Goal: Task Accomplishment & Management: Complete application form

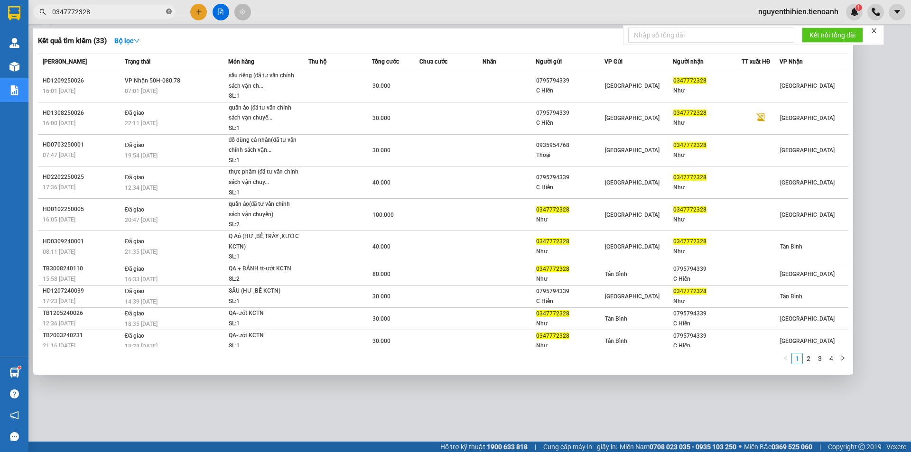
click at [170, 13] on icon "close-circle" at bounding box center [169, 12] width 6 height 6
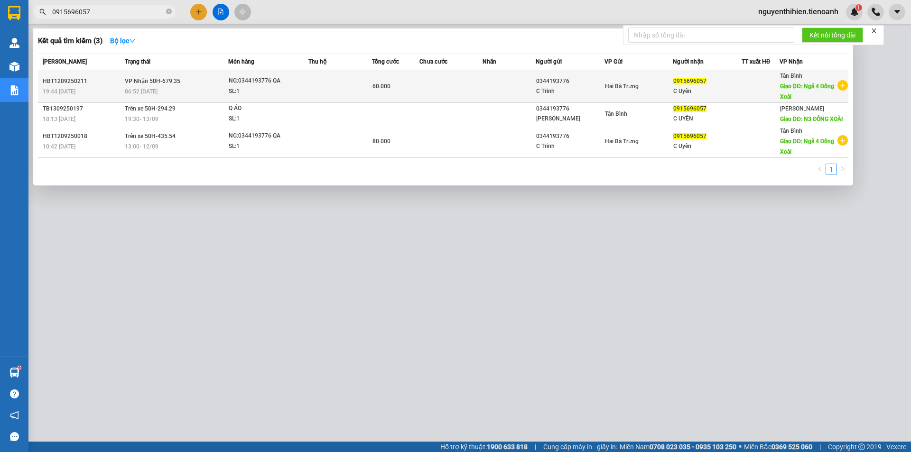
type input "0915696057"
click at [608, 83] on span "Hai Bà Trưng" at bounding box center [622, 86] width 34 height 7
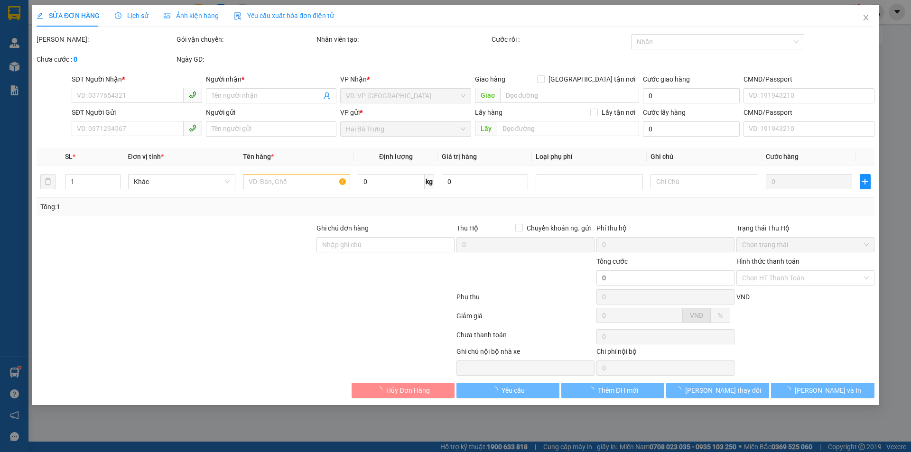
type input "0915696057"
type input "C Uyên"
type input "Ngã 4 Đồng Xoài"
type input "0344193776"
type input "C Trinh"
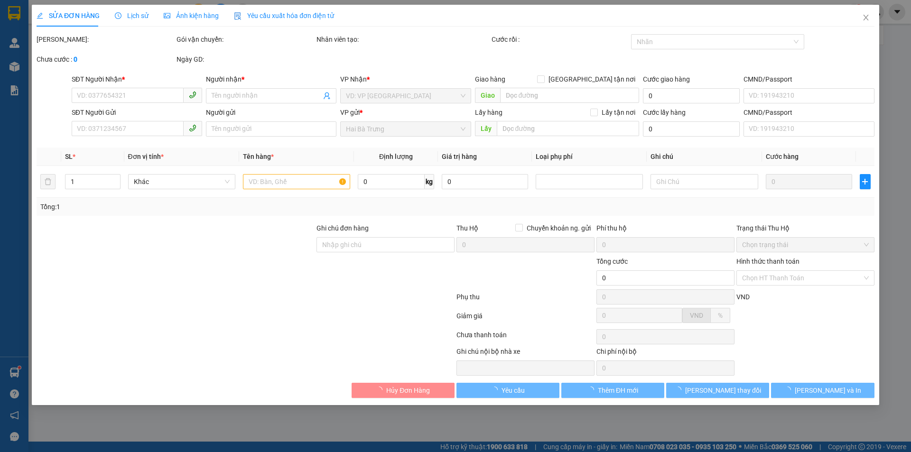
type input "60.000"
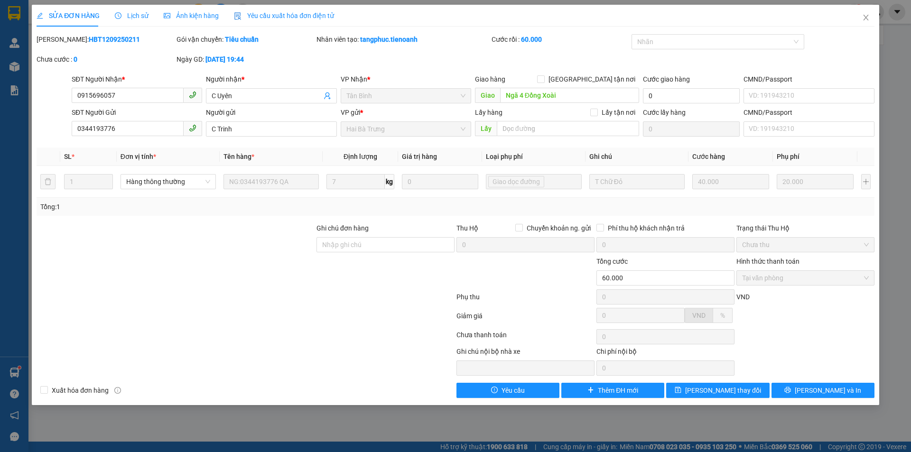
click at [138, 16] on span "Lịch sử" at bounding box center [132, 16] width 34 height 8
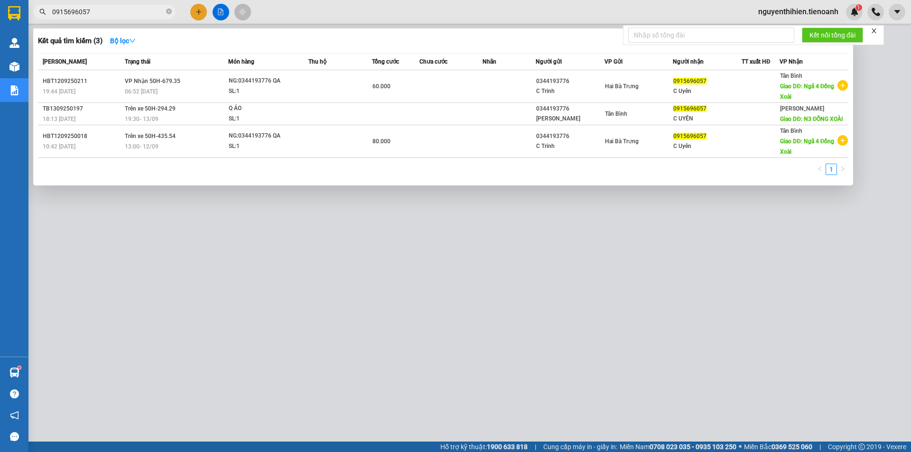
click at [117, 10] on input "0915696057" at bounding box center [108, 12] width 112 height 10
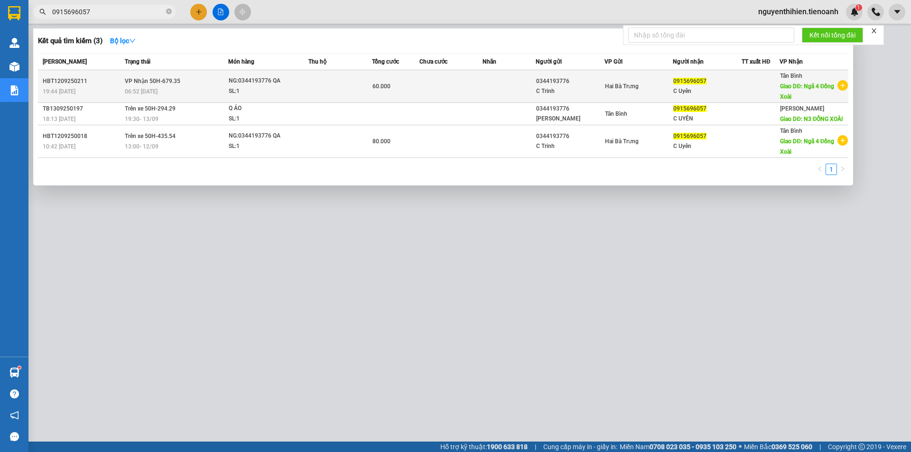
click at [718, 82] on div "0915696057" at bounding box center [707, 81] width 68 height 10
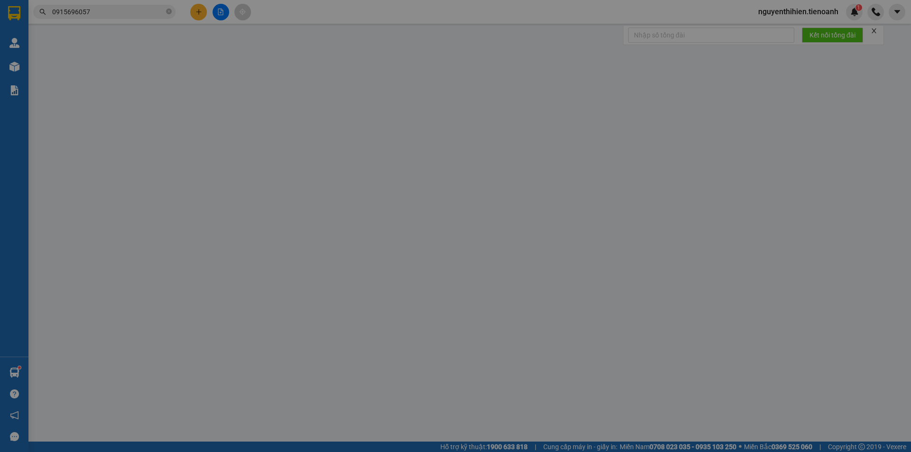
type input "0915696057"
type input "C Uyên"
type input "Ngã 4 Đồng Xoài"
type input "0344193776"
type input "C Trinh"
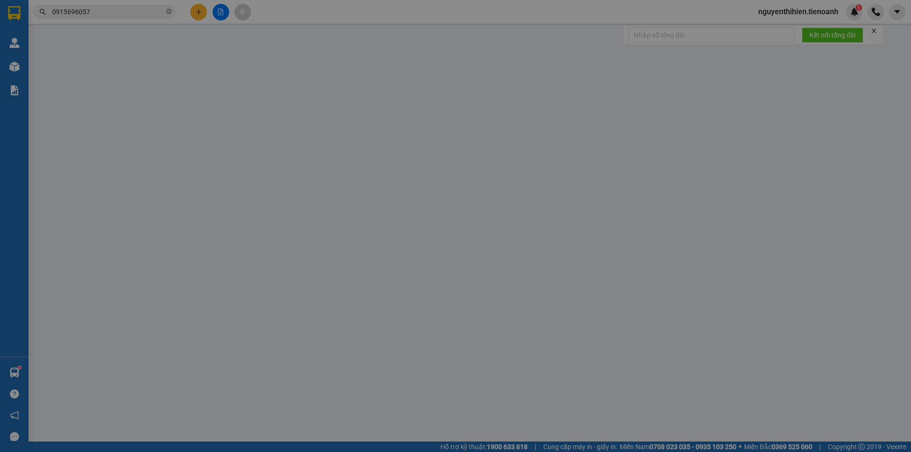
type input "60.000"
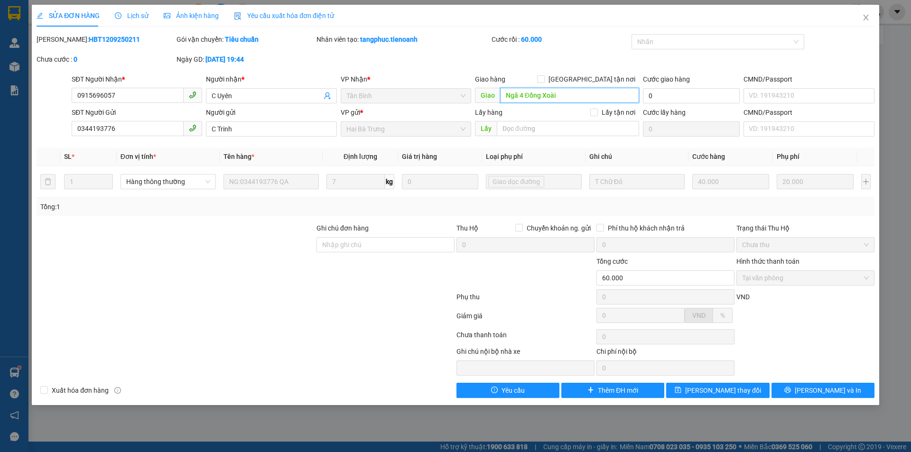
click at [567, 91] on input "Ngã 4 Đồng Xoài" at bounding box center [569, 95] width 139 height 15
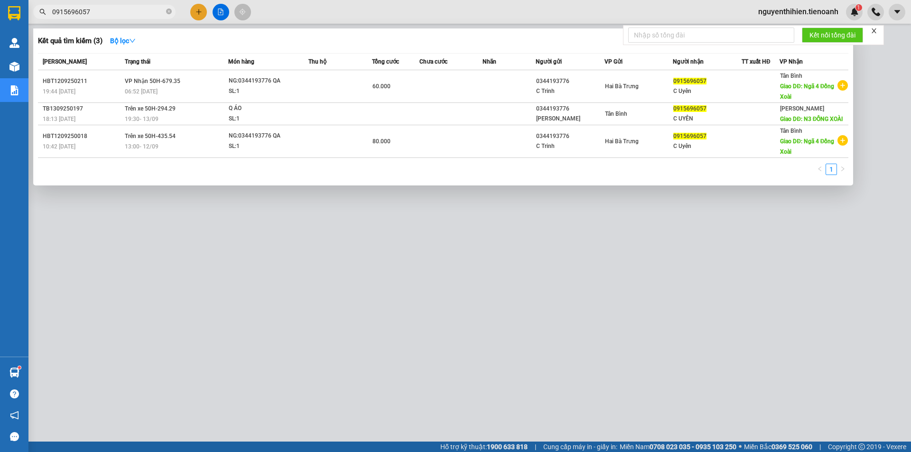
click at [105, 8] on input "0915696057" at bounding box center [108, 12] width 112 height 10
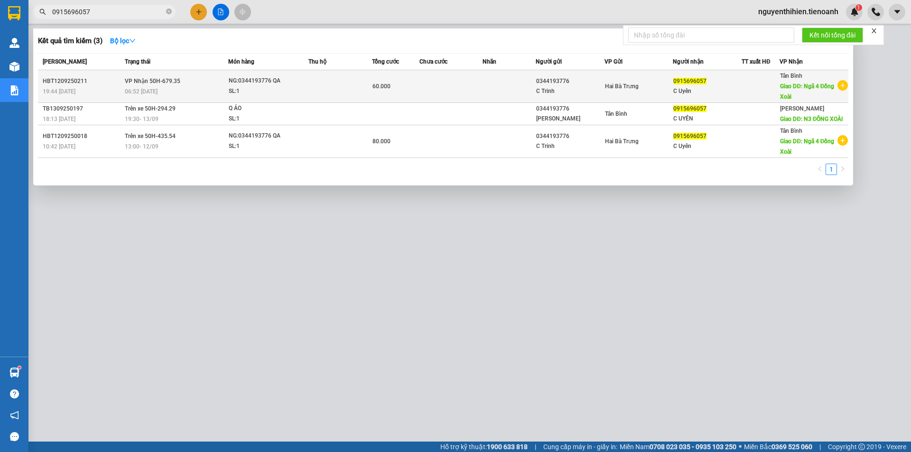
click at [767, 92] on td at bounding box center [761, 86] width 38 height 33
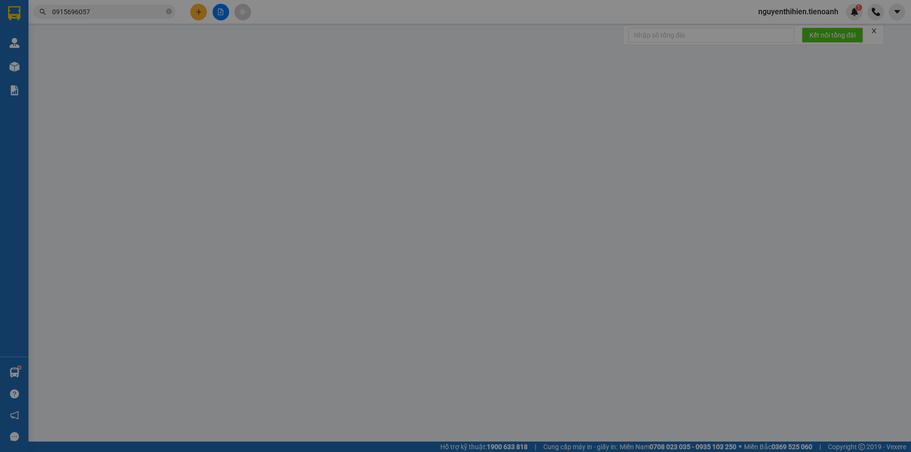
type input "0915696057"
type input "C Uyên"
type input "Ngã 4 Đồng Xoài"
type input "0344193776"
type input "C Trinh"
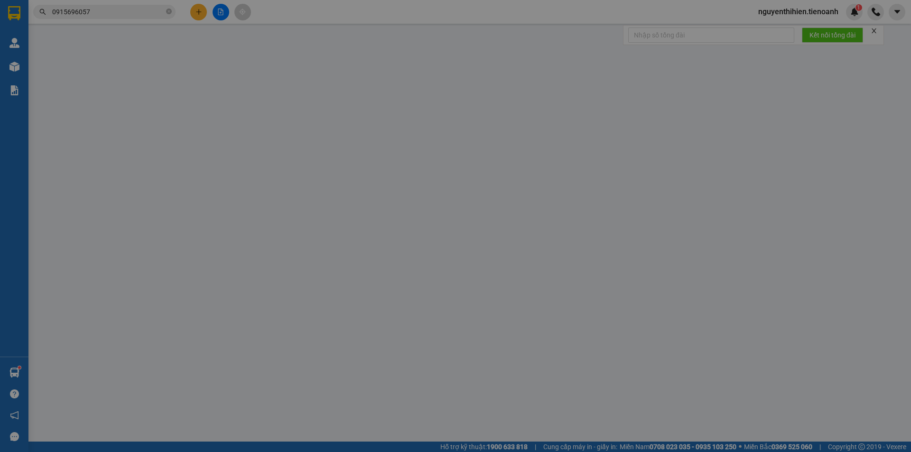
type input "60.000"
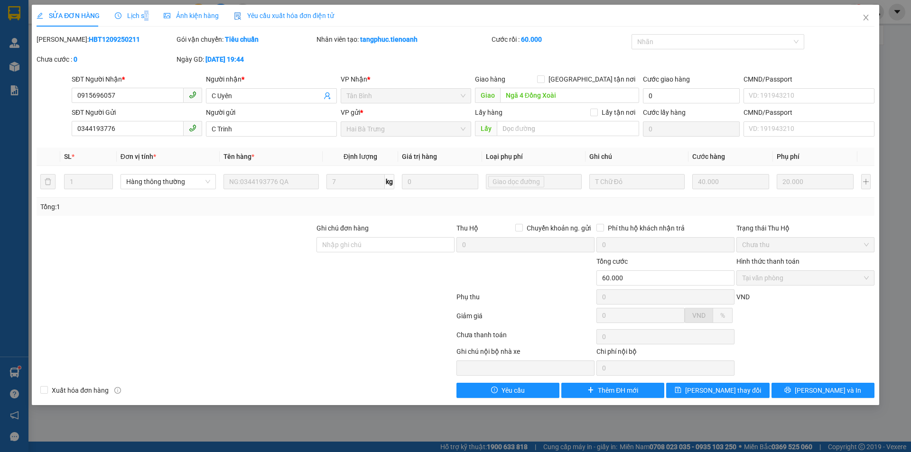
click at [146, 18] on div "SỬA ĐƠN HÀNG Lịch sử Ảnh kiện hàng Yêu cầu xuất hóa đơn điện tử" at bounding box center [186, 16] width 298 height 22
click at [134, 14] on span "Lịch sử" at bounding box center [132, 16] width 34 height 8
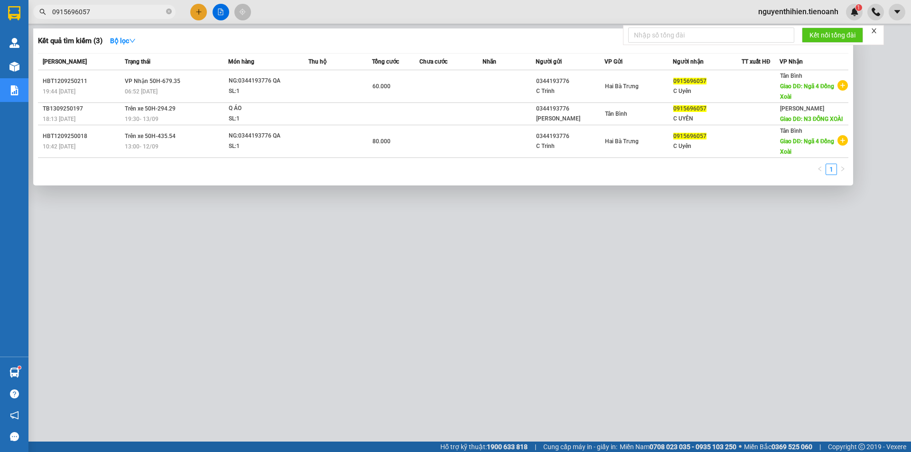
click at [134, 11] on input "0915696057" at bounding box center [108, 12] width 112 height 10
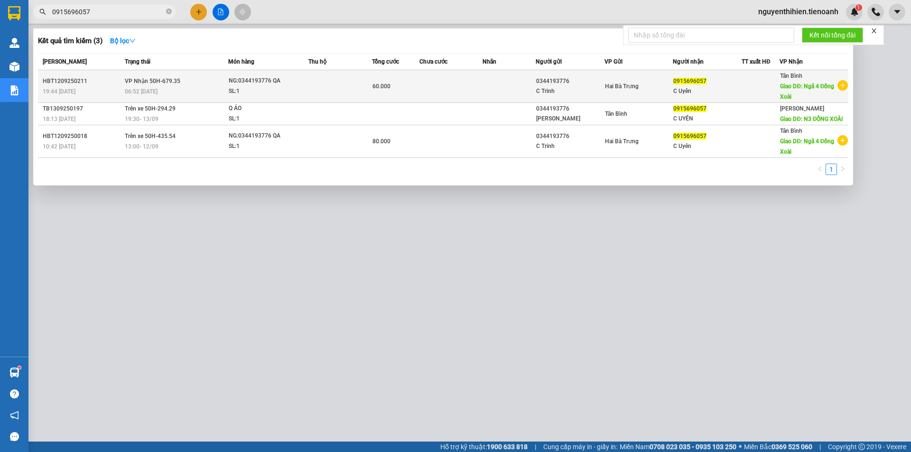
click at [565, 90] on div "C Trinh" at bounding box center [570, 91] width 68 height 10
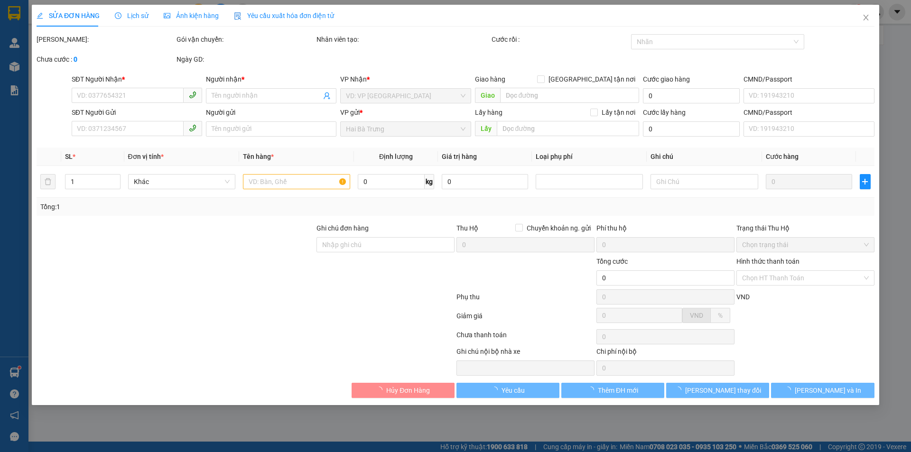
type input "0915696057"
type input "C Uyên"
type input "Ngã 4 Đồng Xoài"
type input "0344193776"
type input "C Trinh"
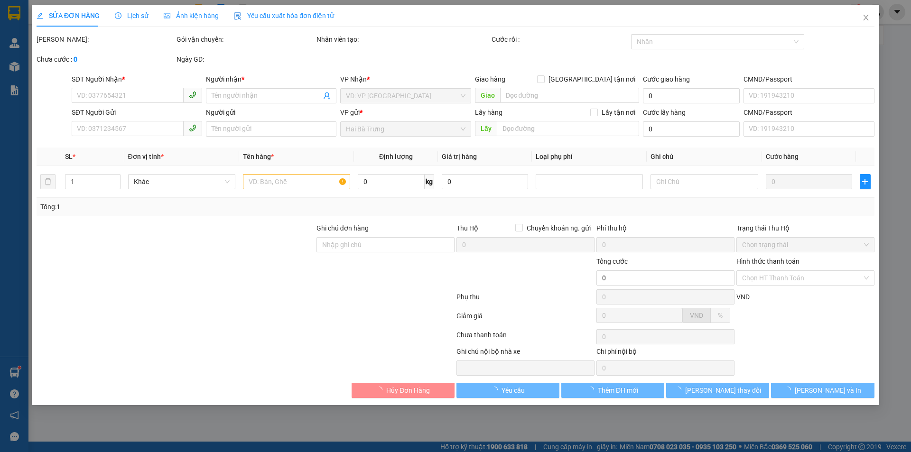
type input "60.000"
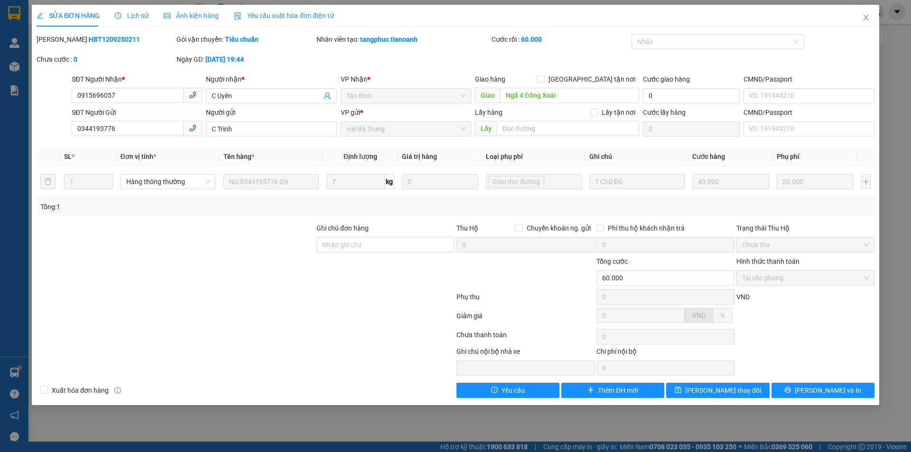
click at [139, 14] on span "Lịch sử" at bounding box center [132, 16] width 34 height 8
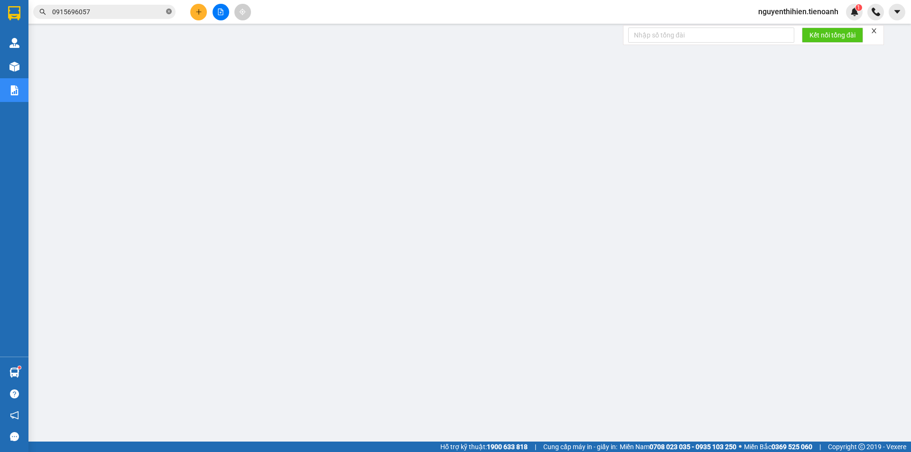
click at [169, 9] on icon "close-circle" at bounding box center [169, 12] width 6 height 6
click at [128, 11] on input "text" at bounding box center [108, 12] width 112 height 10
click at [92, 12] on input "text" at bounding box center [108, 12] width 112 height 10
paste input "0915696057"
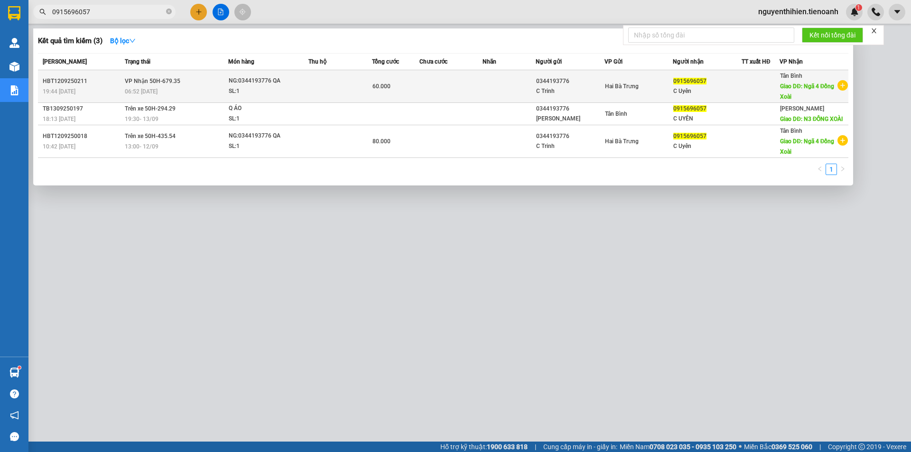
type input "0915696057"
click at [713, 89] on div "C Uyên" at bounding box center [707, 91] width 68 height 10
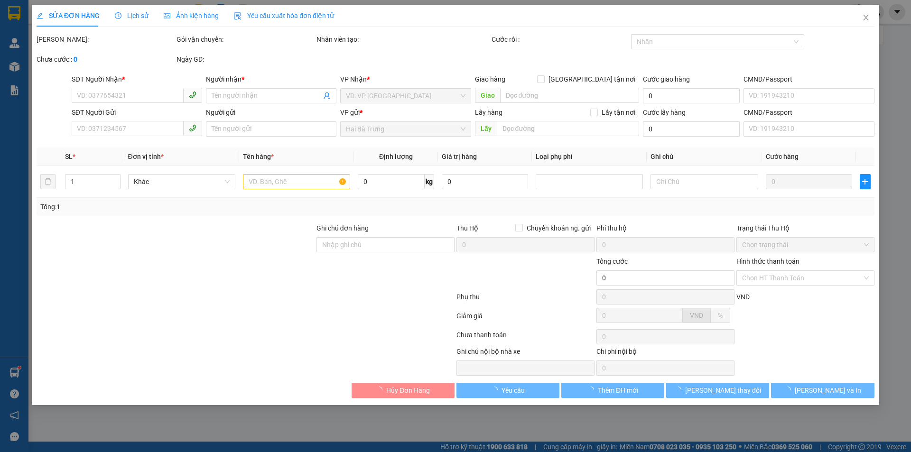
type input "0915696057"
type input "C Uyên"
type input "Ngã 4 Đồng Xoài"
type input "0344193776"
type input "C Trinh"
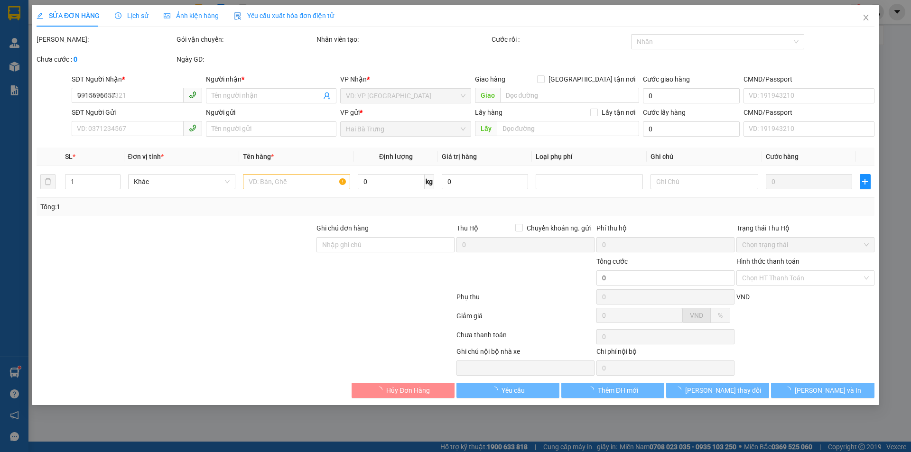
type input "60.000"
